Goal: Navigation & Orientation: Find specific page/section

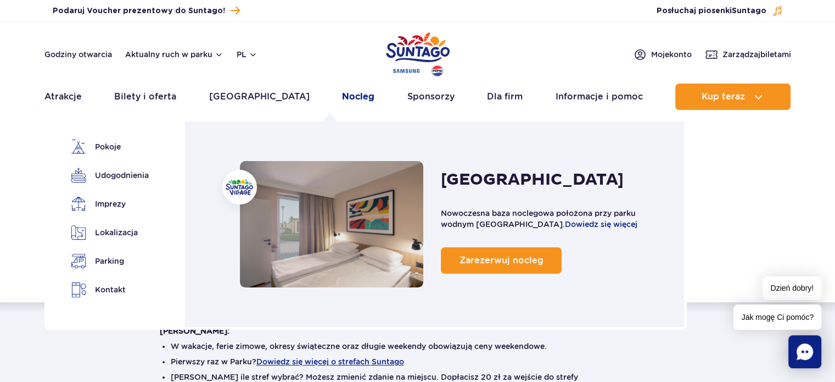
click at [342, 96] on link "Nocleg" at bounding box center [358, 96] width 32 height 26
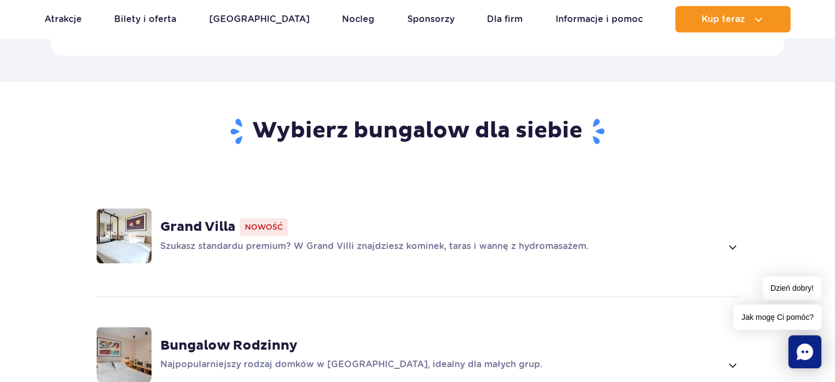
scroll to position [714, 0]
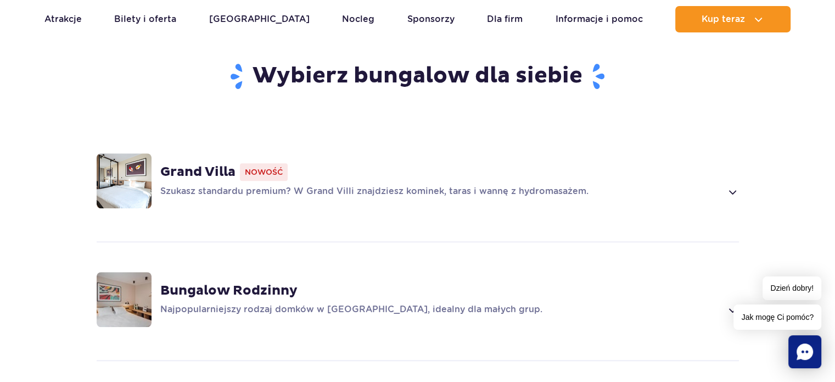
click at [143, 163] on img at bounding box center [124, 180] width 55 height 55
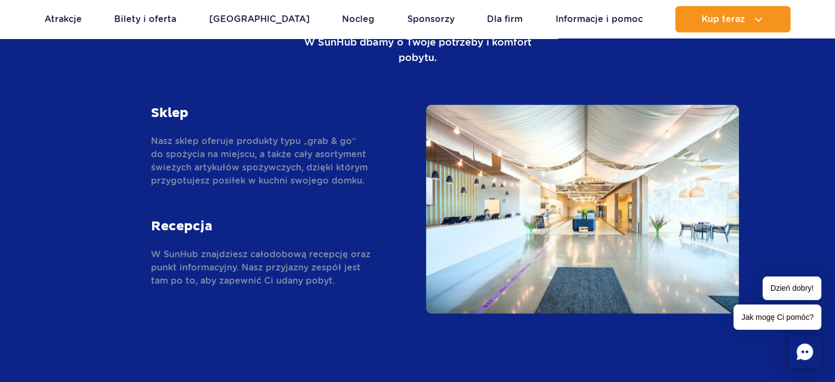
scroll to position [2471, 0]
